Goal: Information Seeking & Learning: Learn about a topic

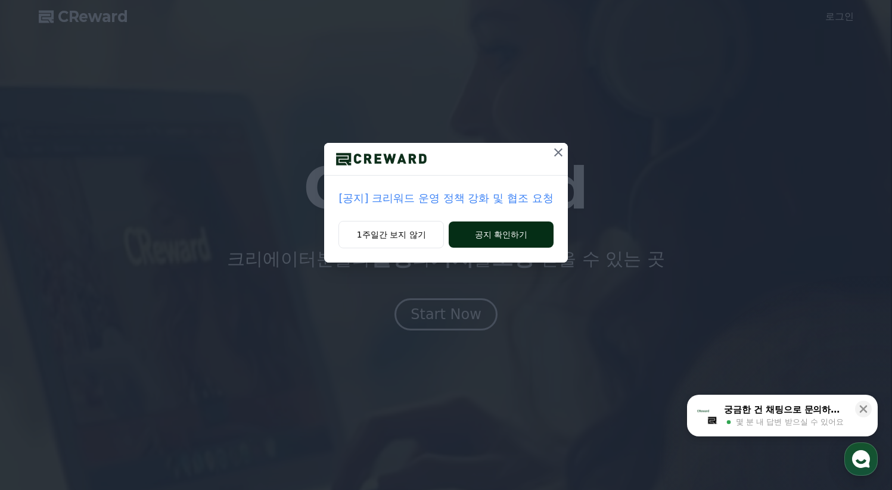
click at [504, 235] on button "공지 확인하기" at bounding box center [501, 235] width 104 height 26
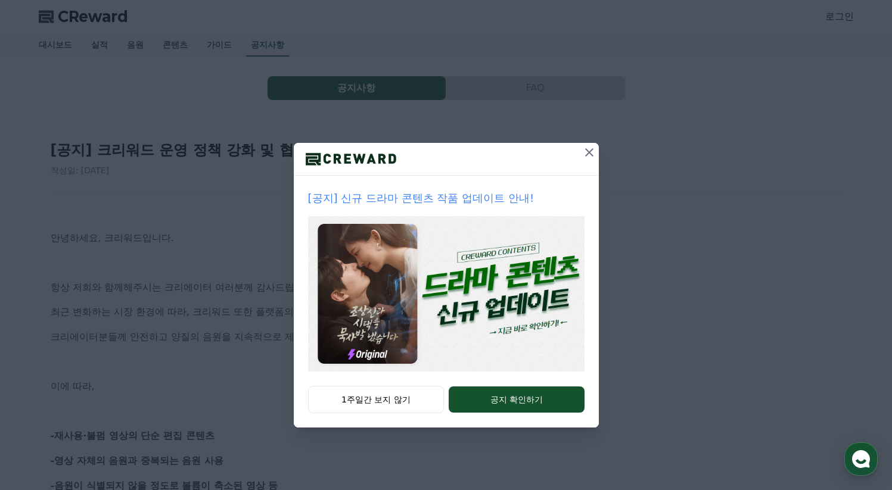
click at [586, 152] on icon at bounding box center [589, 152] width 14 height 14
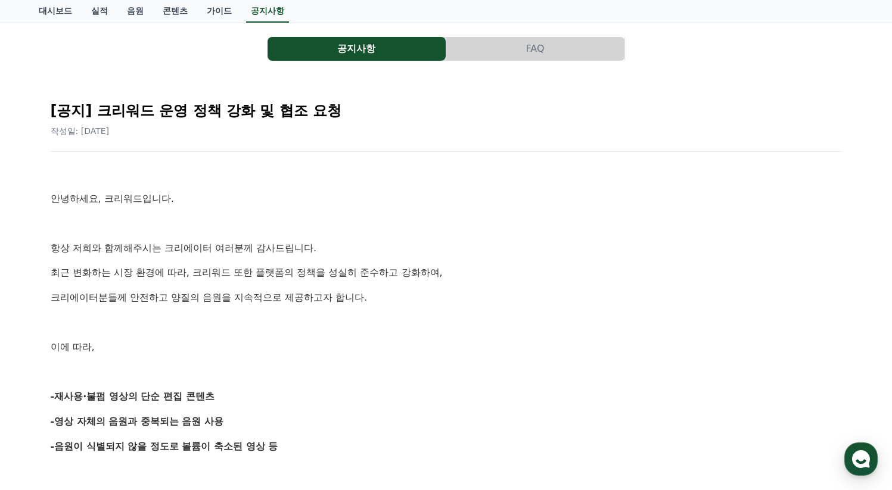
scroll to position [70, 0]
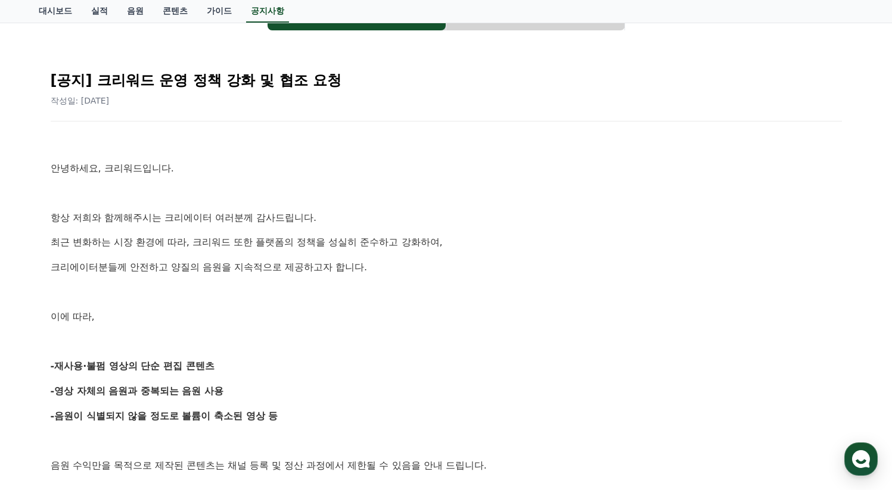
click at [556, 293] on p at bounding box center [446, 292] width 791 height 15
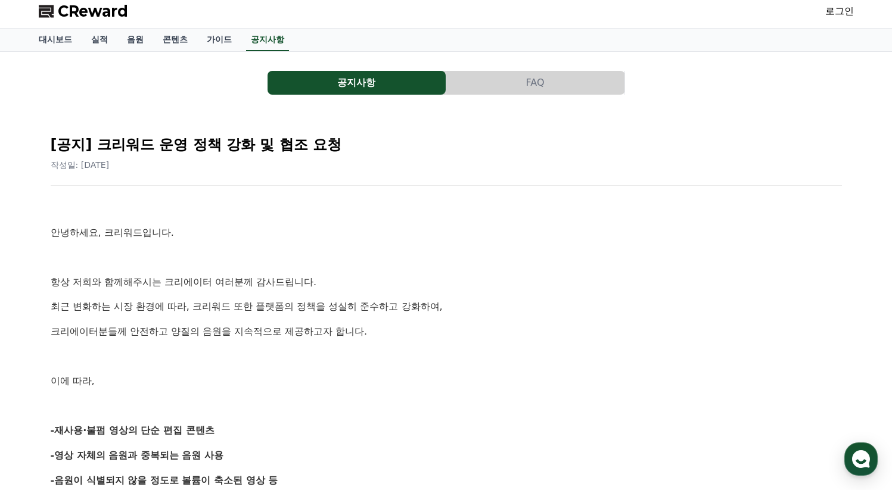
scroll to position [0, 0]
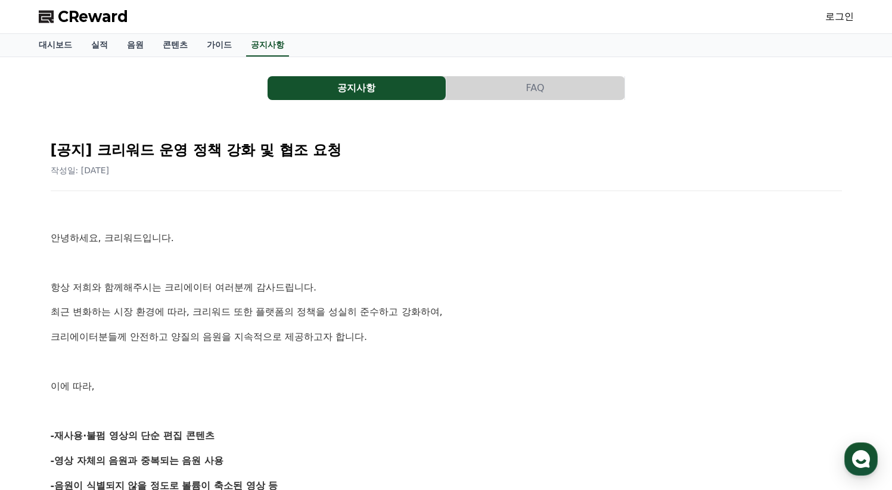
click at [398, 260] on p at bounding box center [446, 262] width 791 height 15
click at [679, 262] on p at bounding box center [446, 262] width 791 height 15
click at [546, 240] on p "안녕하세요, 크리워드입니다." at bounding box center [446, 238] width 791 height 15
